Goal: Information Seeking & Learning: Learn about a topic

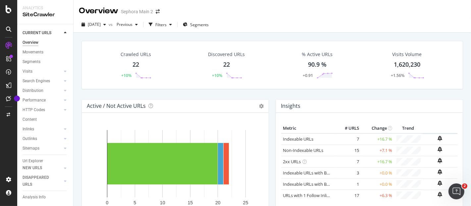
click at [136, 67] on div "22" at bounding box center [136, 64] width 7 height 9
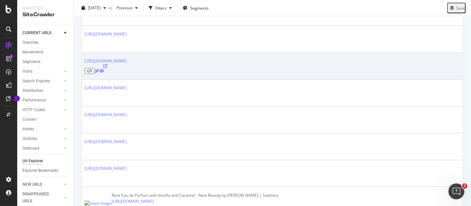
scroll to position [161, 0]
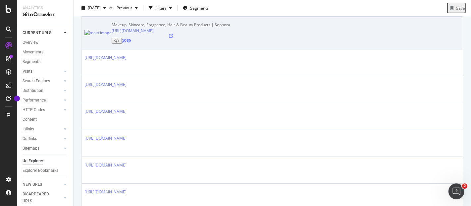
click at [127, 40] on icon at bounding box center [124, 41] width 5 height 4
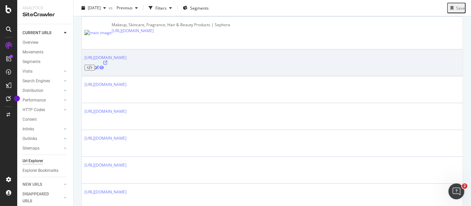
scroll to position [124, 0]
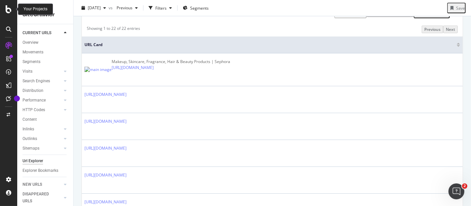
click at [5, 12] on div at bounding box center [9, 9] width 16 height 8
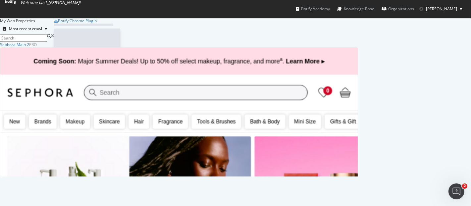
scroll to position [200, 460]
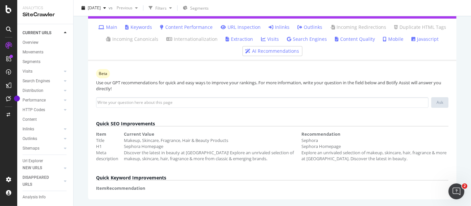
scroll to position [148, 0]
click at [187, 31] on link "Content Performance" at bounding box center [186, 27] width 53 height 7
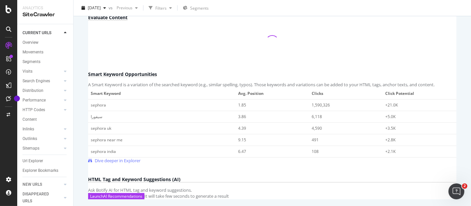
scroll to position [184, 0]
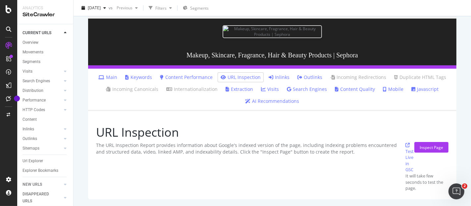
scroll to position [122, 0]
click at [420, 150] on div "Inspect Page" at bounding box center [432, 148] width 24 height 6
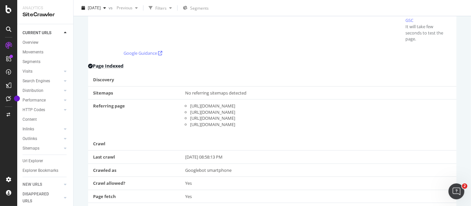
scroll to position [215, 0]
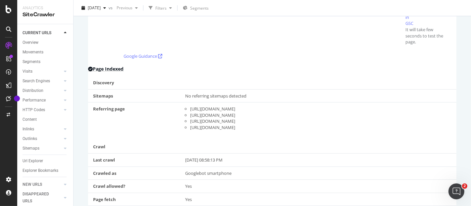
click at [421, 6] on div "Inspect Page" at bounding box center [432, 1] width 24 height 10
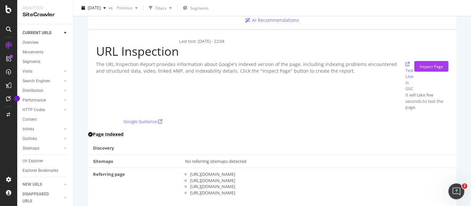
scroll to position [159, 0]
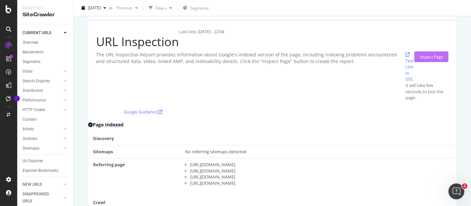
click at [422, 60] on div "Inspect Page" at bounding box center [432, 57] width 24 height 6
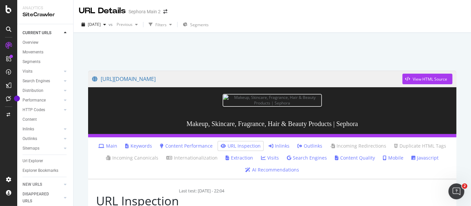
scroll to position [0, 0]
